Goal: Find specific page/section: Find specific page/section

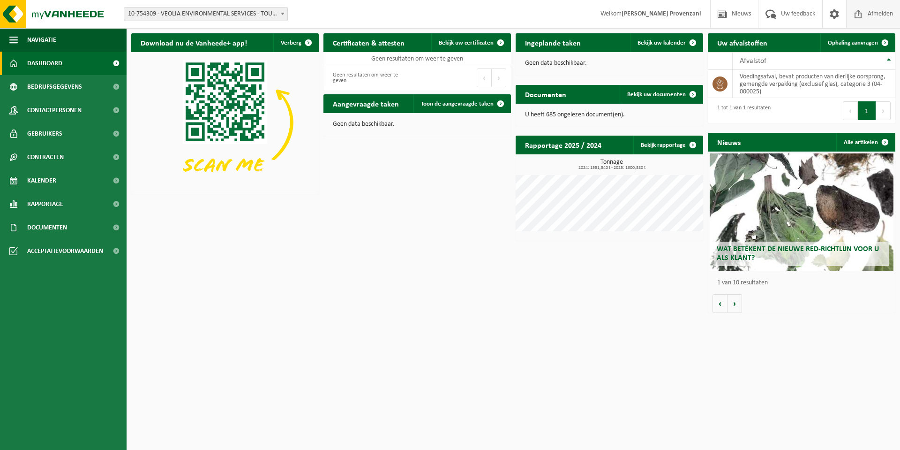
click at [874, 17] on span "Afmelden" at bounding box center [880, 14] width 30 height 28
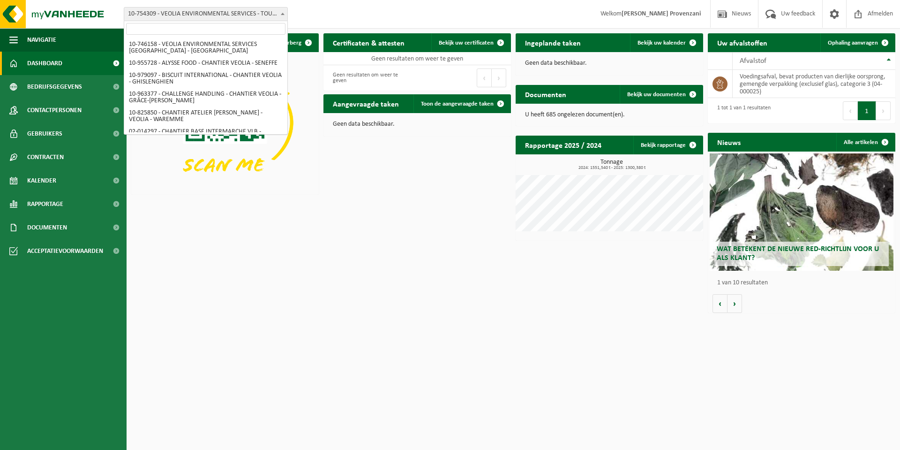
click at [215, 17] on span "10-754309 - VEOLIA ENVIRONMENTAL SERVICES - TOURNEÉ CAMION ALIMENTAIRE - SOMBRE…" at bounding box center [205, 13] width 163 height 13
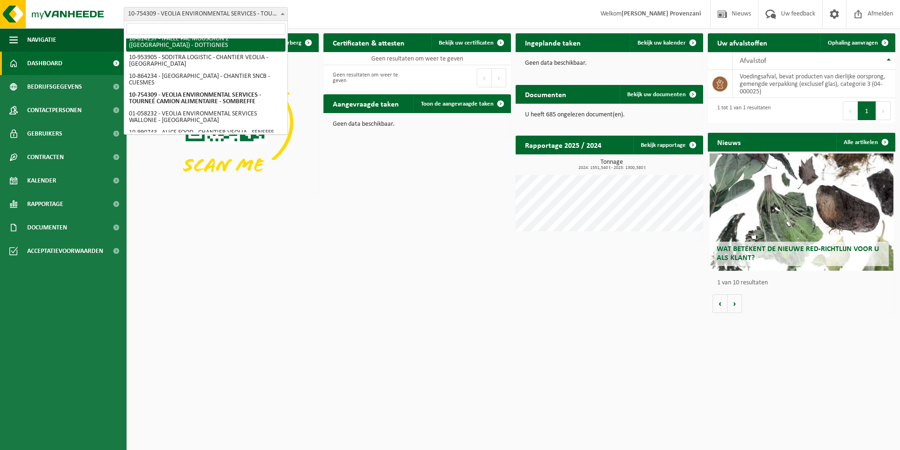
click at [215, 31] on input "search" at bounding box center [205, 29] width 159 height 12
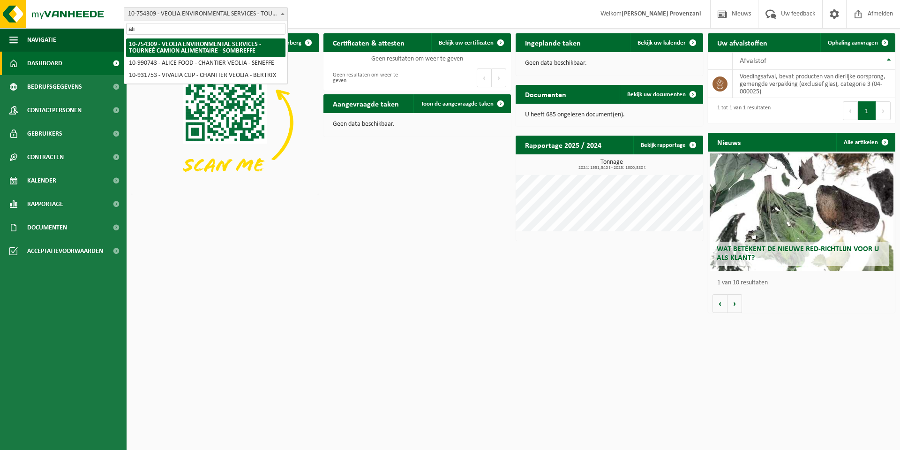
scroll to position [0, 0]
type input "ali"
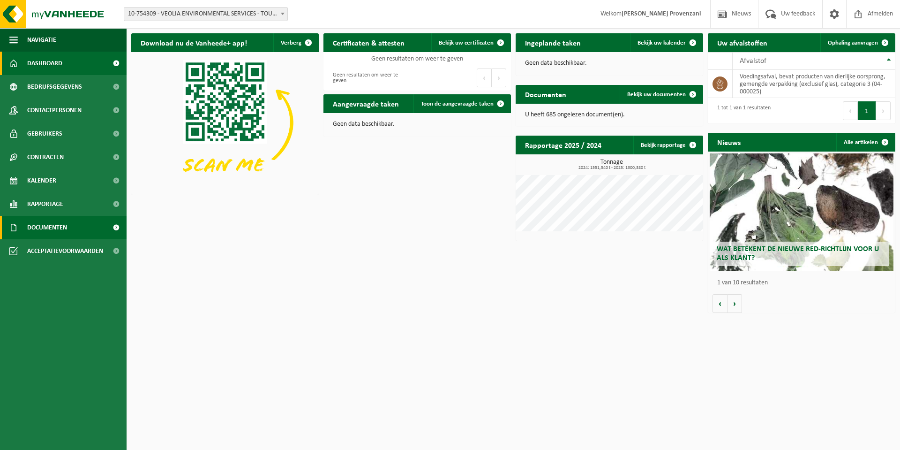
click at [48, 235] on span "Documenten" at bounding box center [47, 227] width 40 height 23
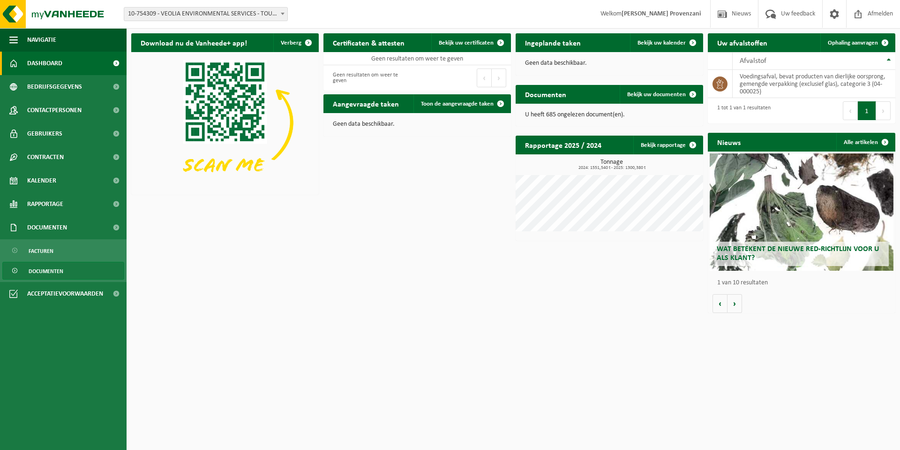
click at [67, 268] on link "Documenten" at bounding box center [63, 271] width 122 height 18
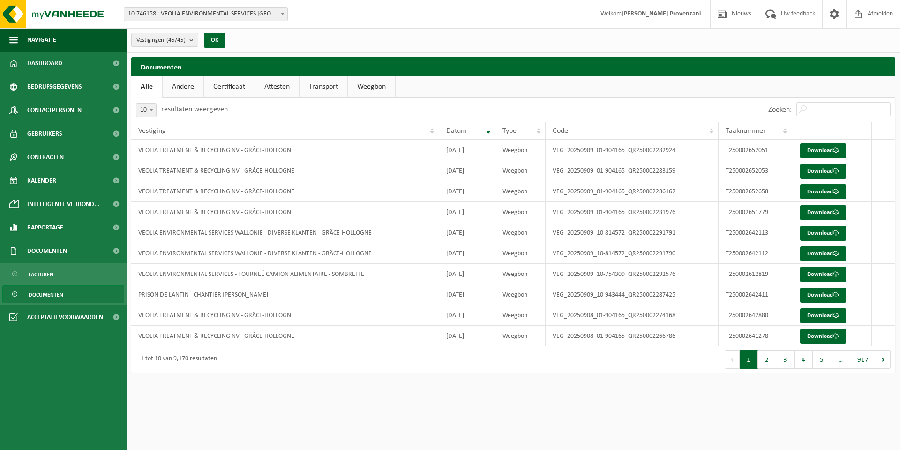
click at [56, 285] on link "Documenten" at bounding box center [63, 294] width 122 height 18
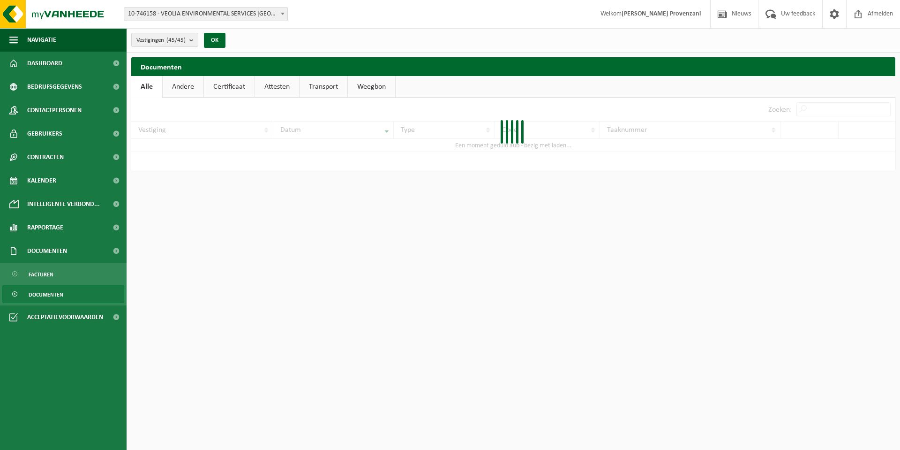
click at [27, 291] on link "Documenten" at bounding box center [63, 294] width 122 height 18
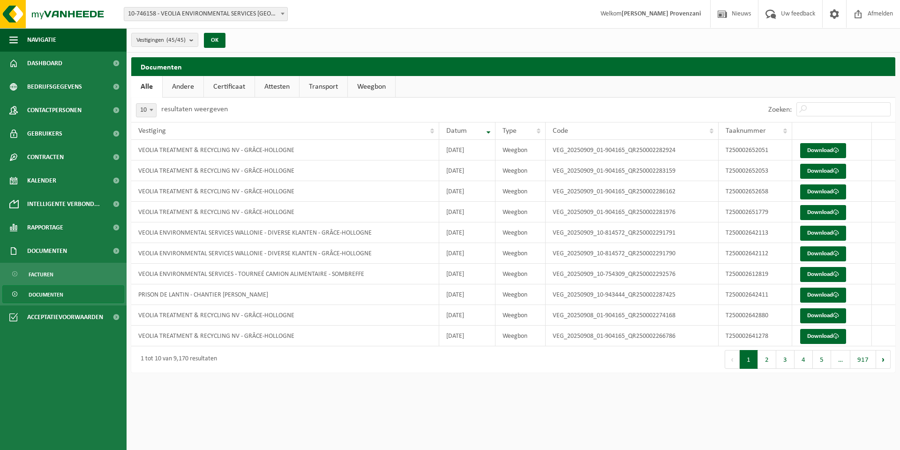
click at [60, 293] on span "Documenten" at bounding box center [46, 294] width 35 height 18
